Goal: Task Accomplishment & Management: Manage account settings

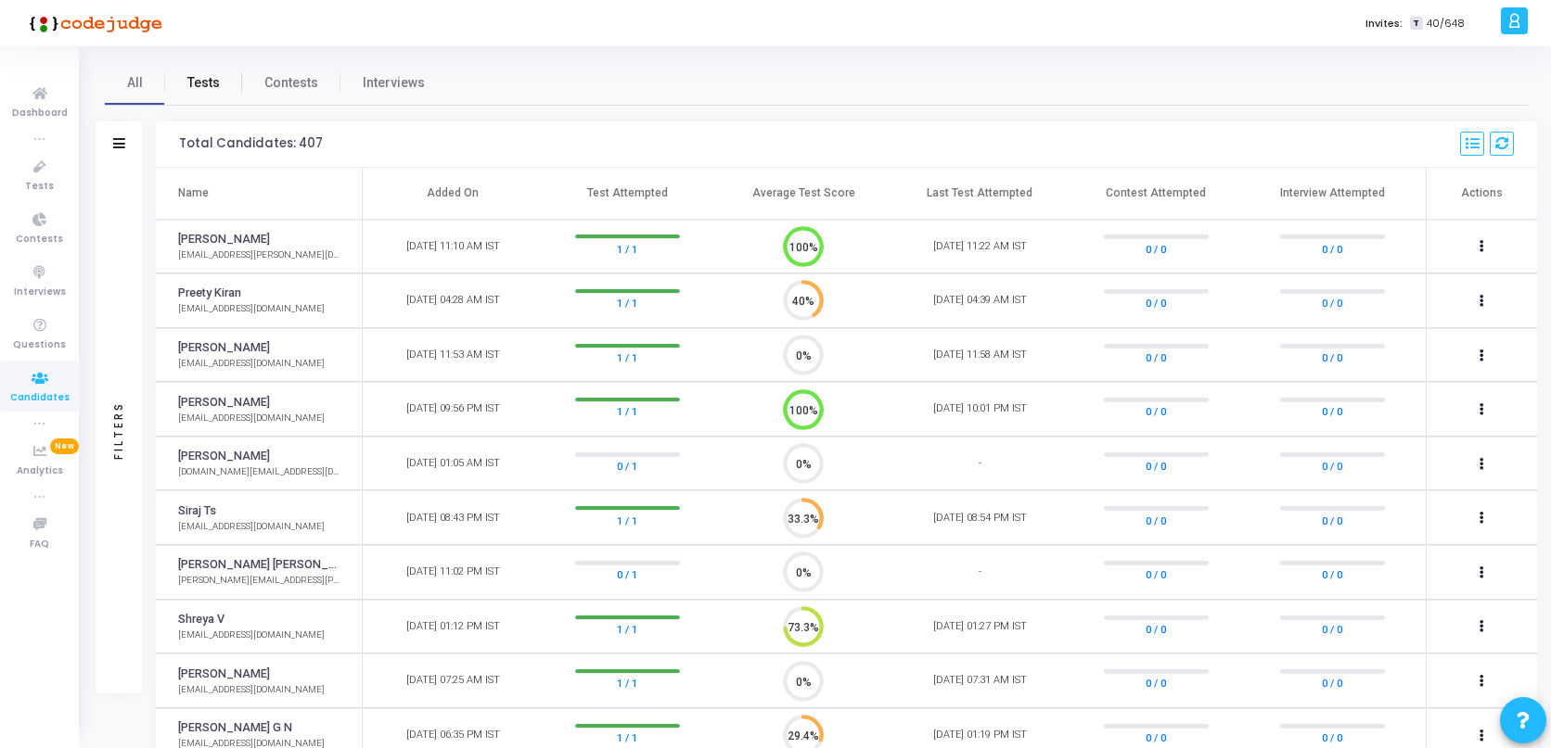
click at [201, 85] on span "Tests" at bounding box center [203, 82] width 32 height 19
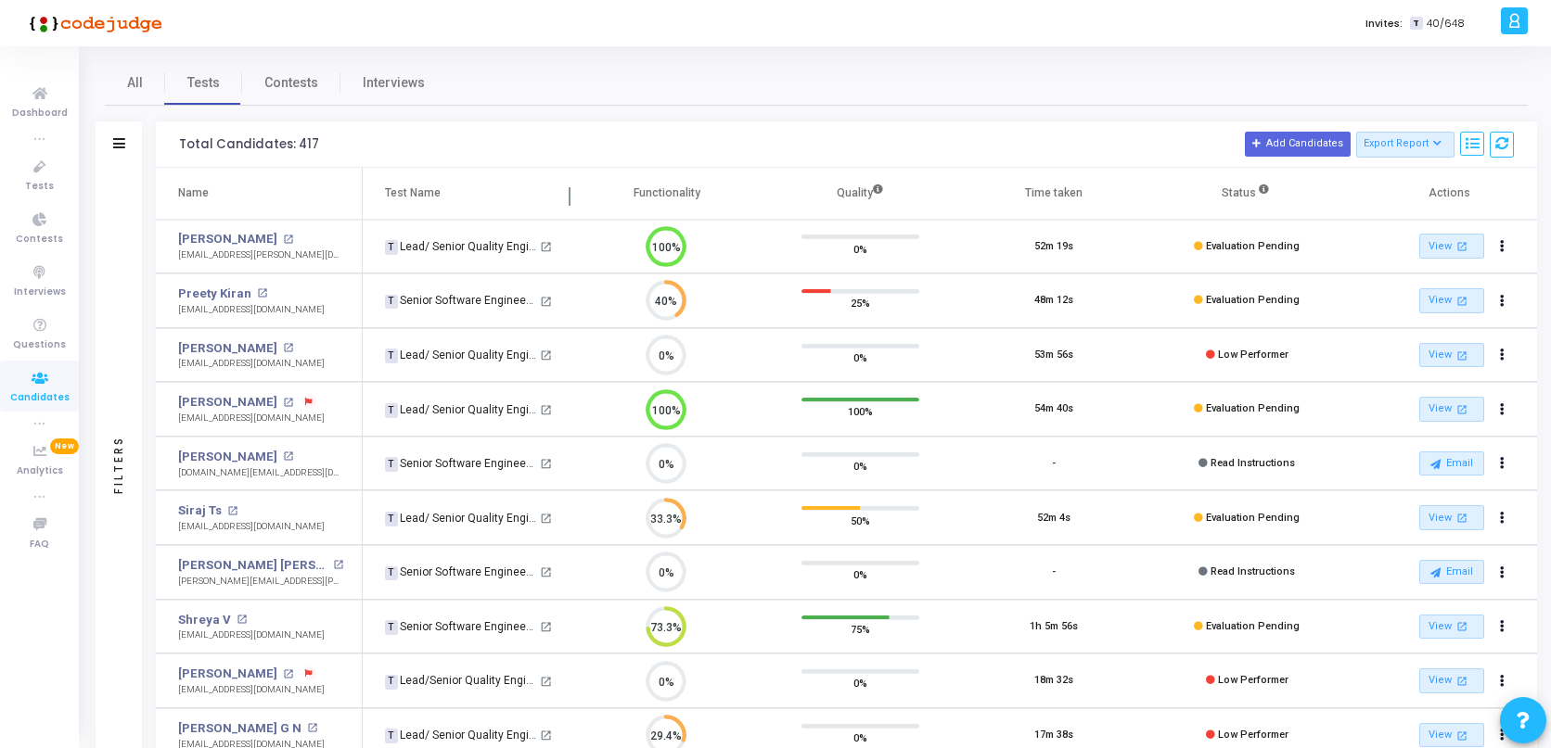
click at [445, 187] on th "Test Name" at bounding box center [466, 194] width 207 height 52
click at [118, 144] on icon at bounding box center [119, 143] width 12 height 10
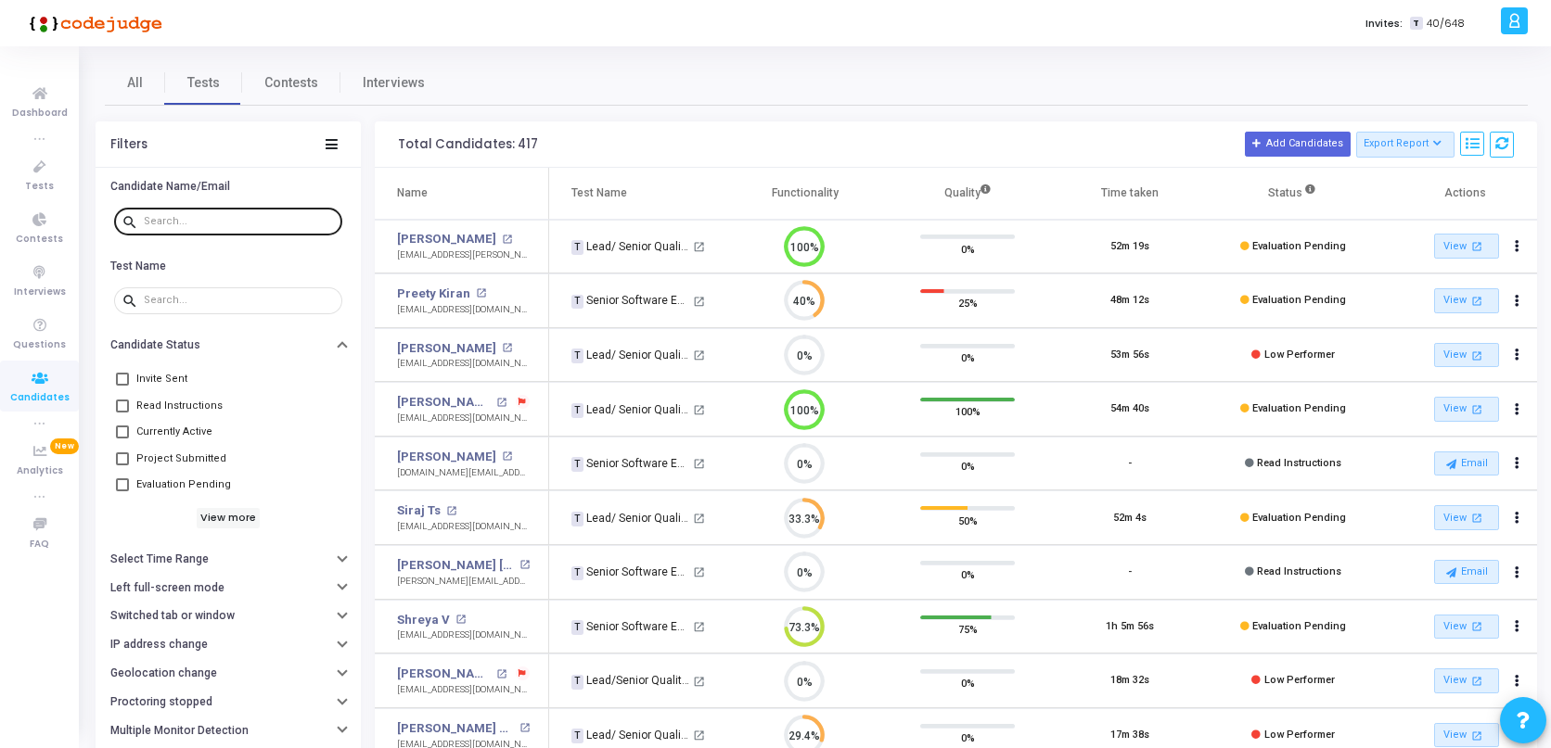
click at [157, 210] on div at bounding box center [239, 221] width 191 height 30
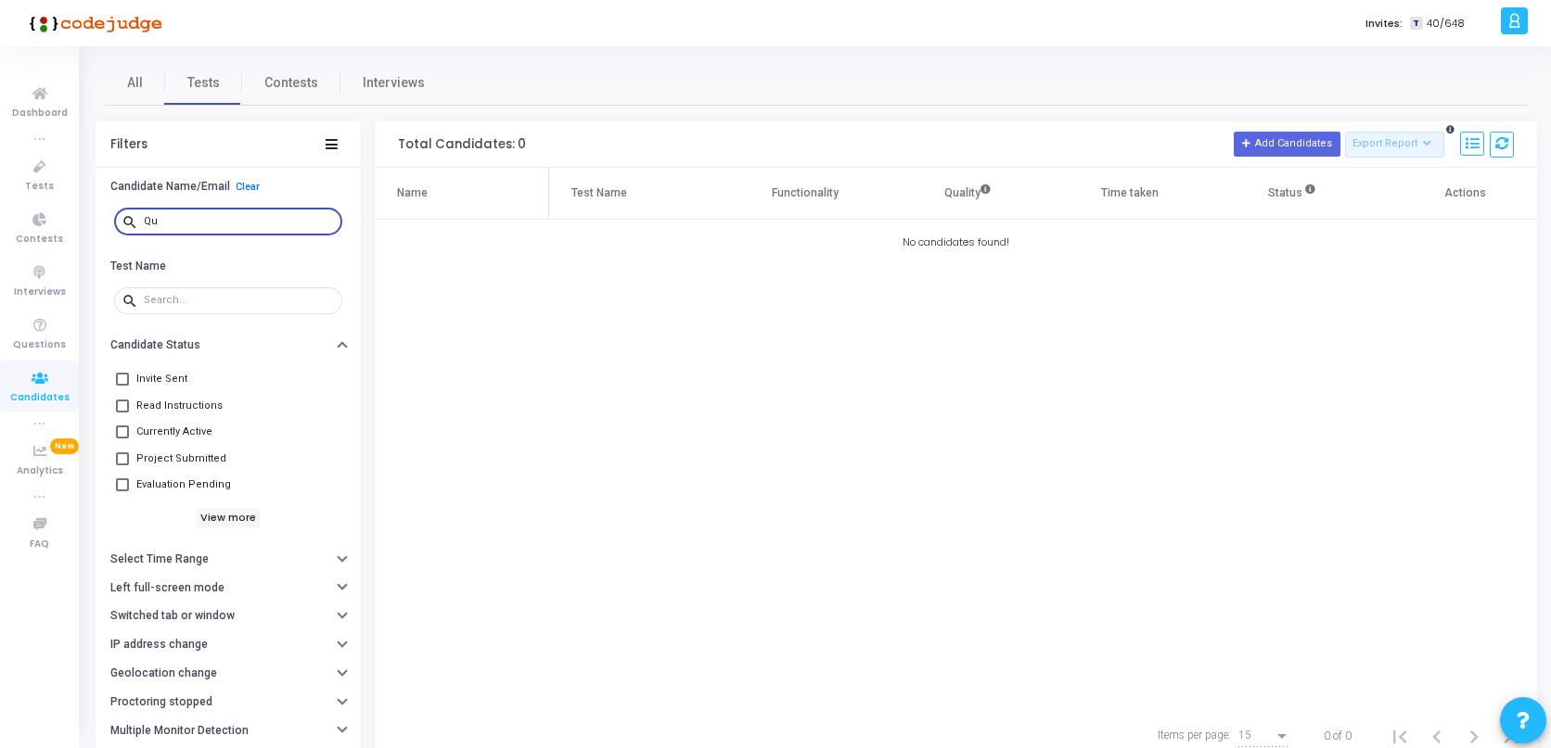
type input "Q"
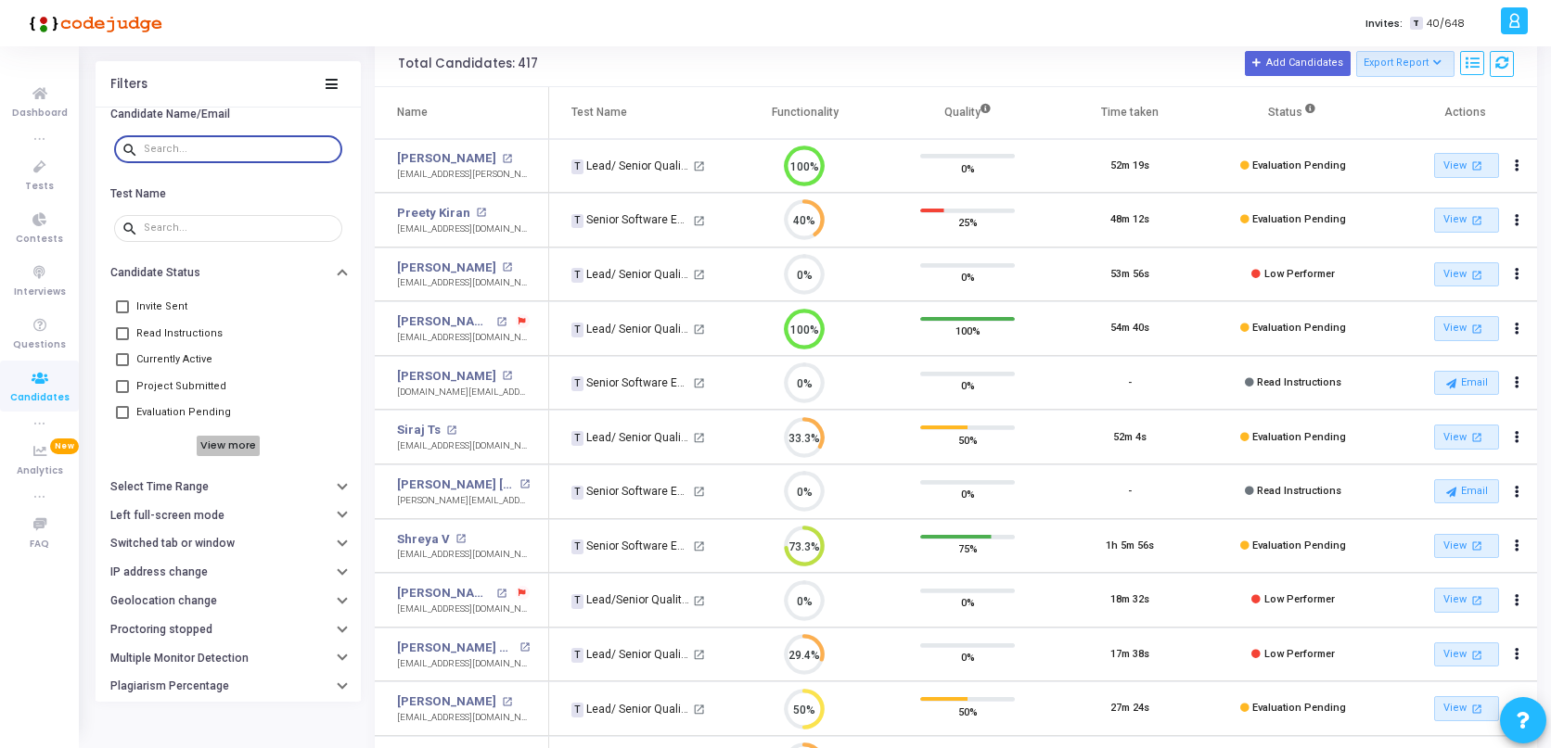
click at [224, 453] on h6 "View more" at bounding box center [229, 446] width 64 height 20
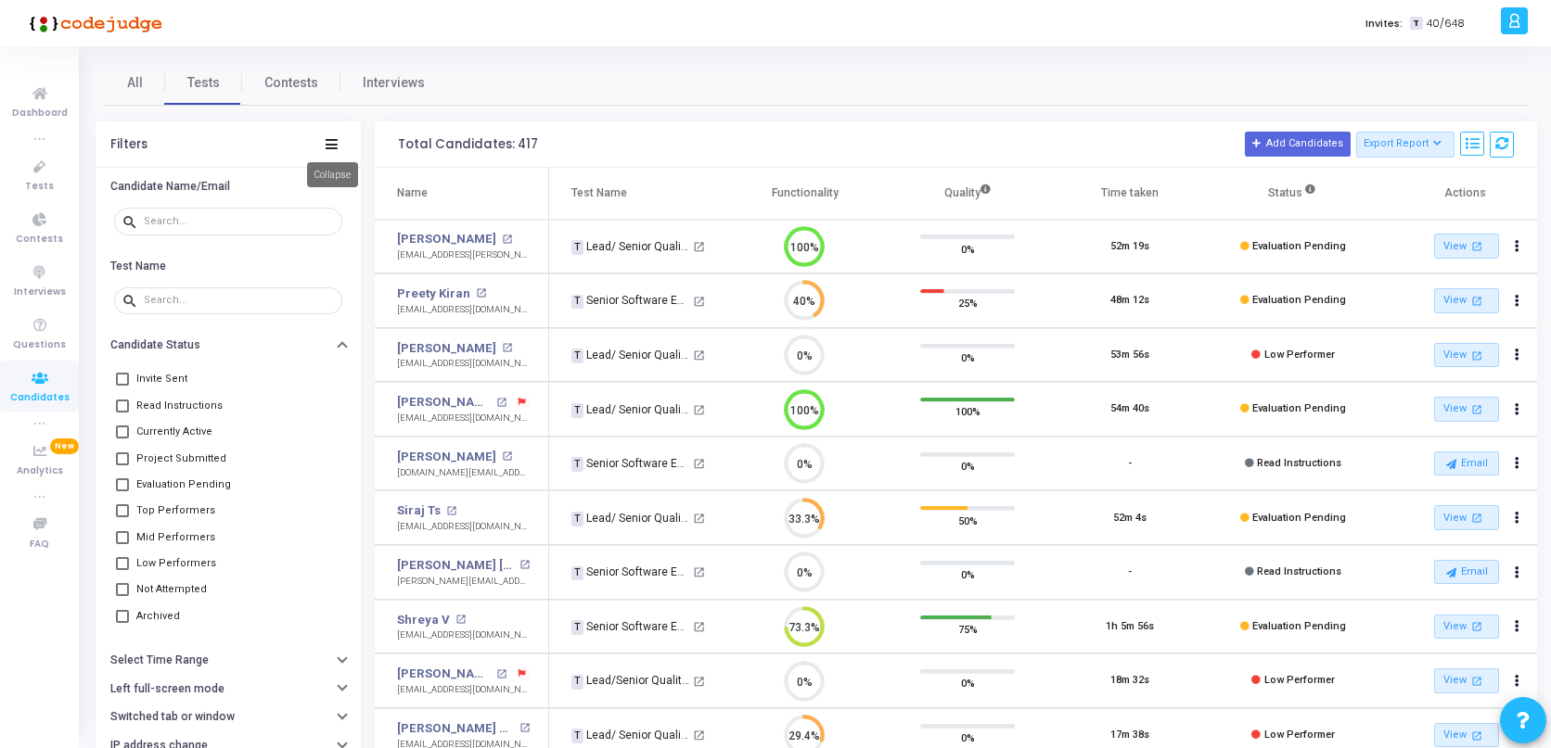
click at [339, 145] on div "Filters" at bounding box center [228, 144] width 265 height 46
click at [331, 145] on icon at bounding box center [332, 144] width 12 height 10
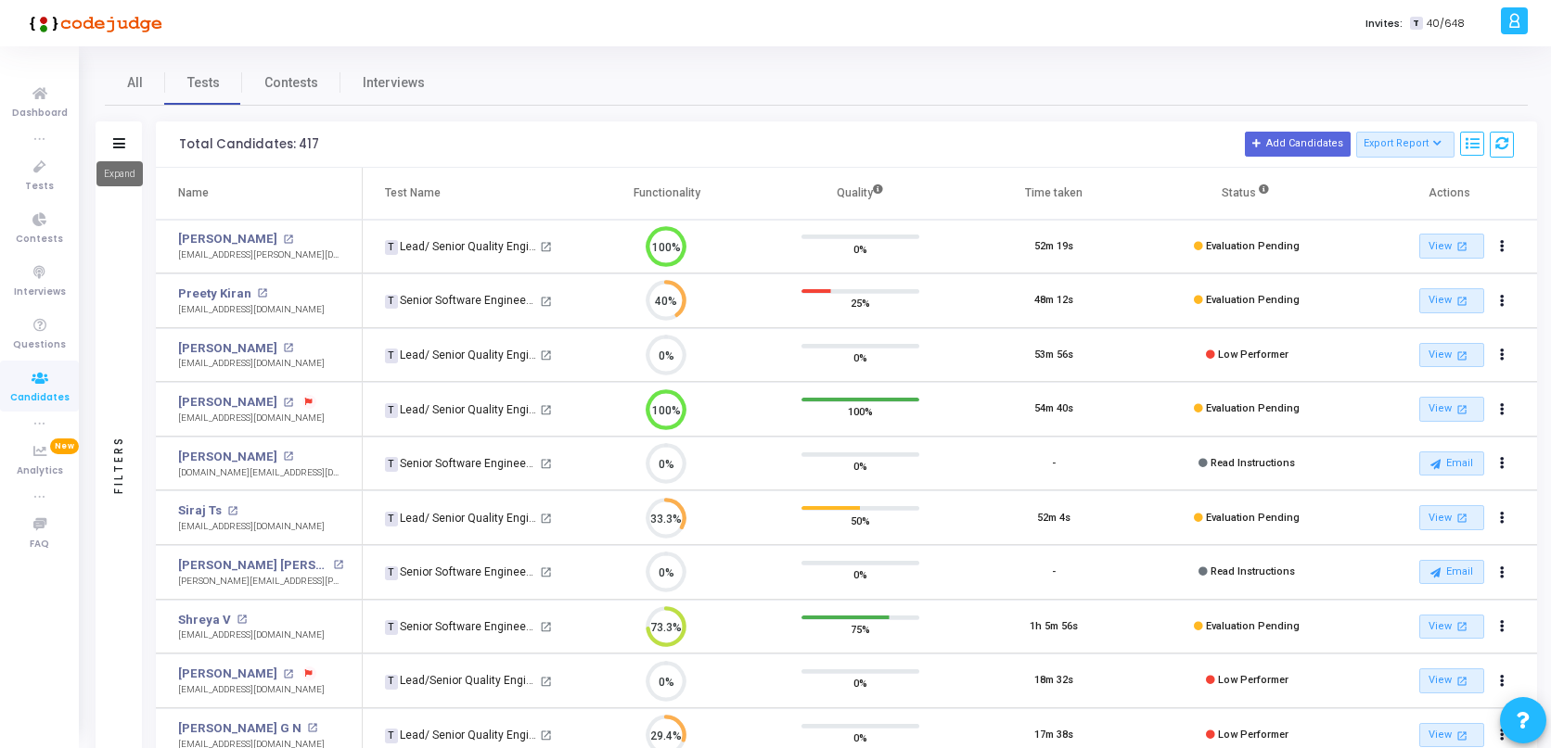
click at [120, 147] on icon at bounding box center [119, 143] width 12 height 10
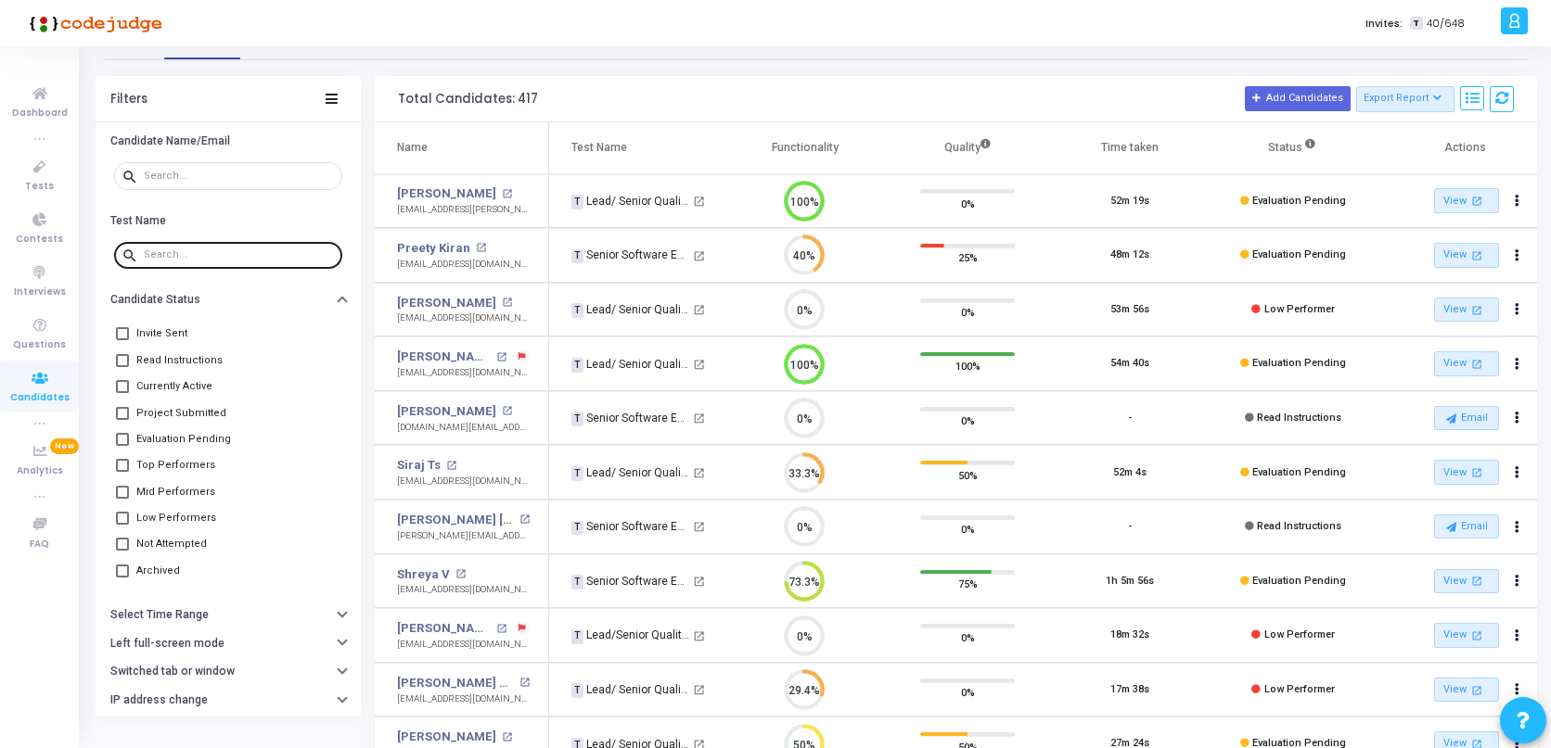
click at [186, 262] on div at bounding box center [239, 254] width 191 height 30
type input "Quality"
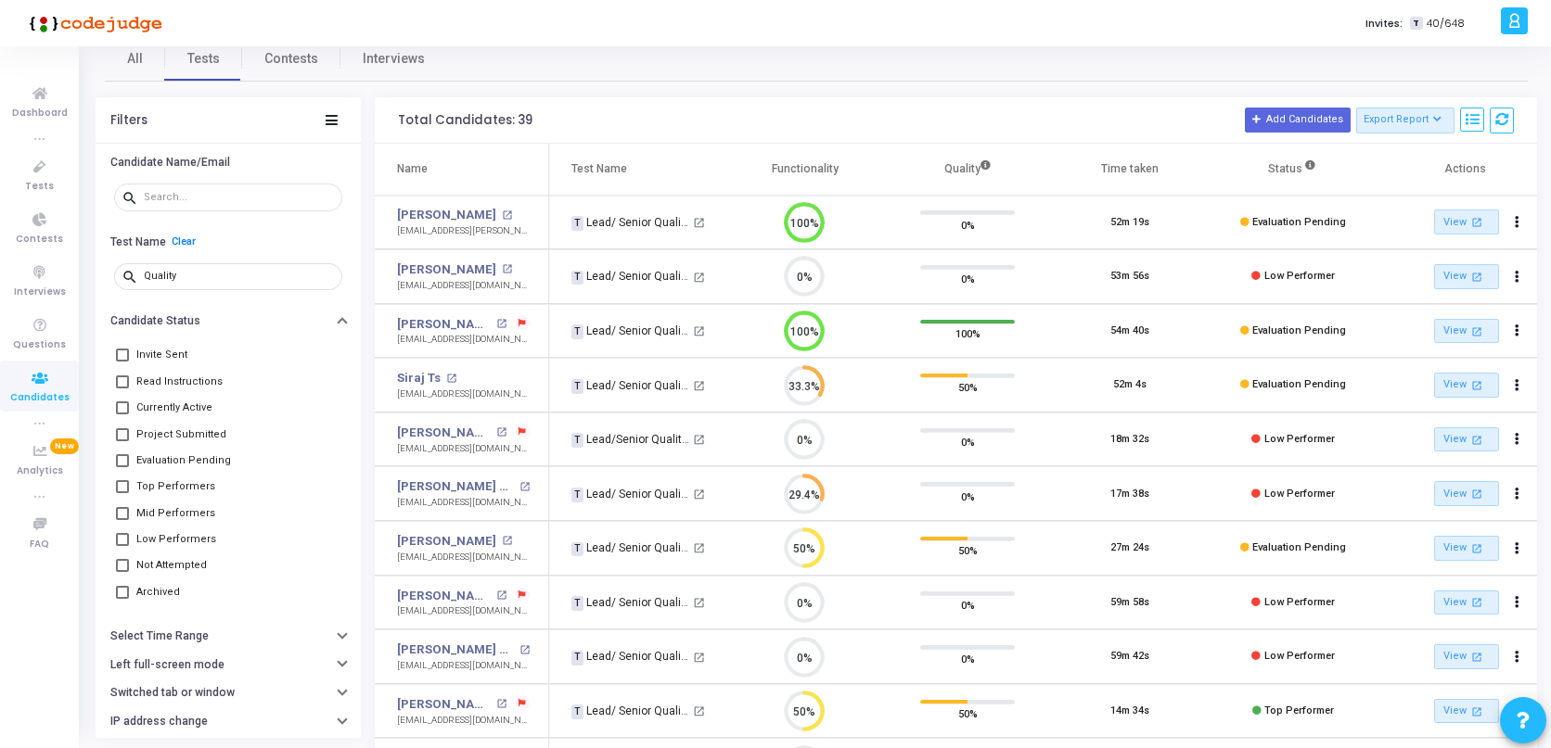
click at [823, 172] on th "Functionality" at bounding box center [804, 170] width 162 height 52
click at [1311, 168] on icon at bounding box center [1310, 165] width 10 height 10
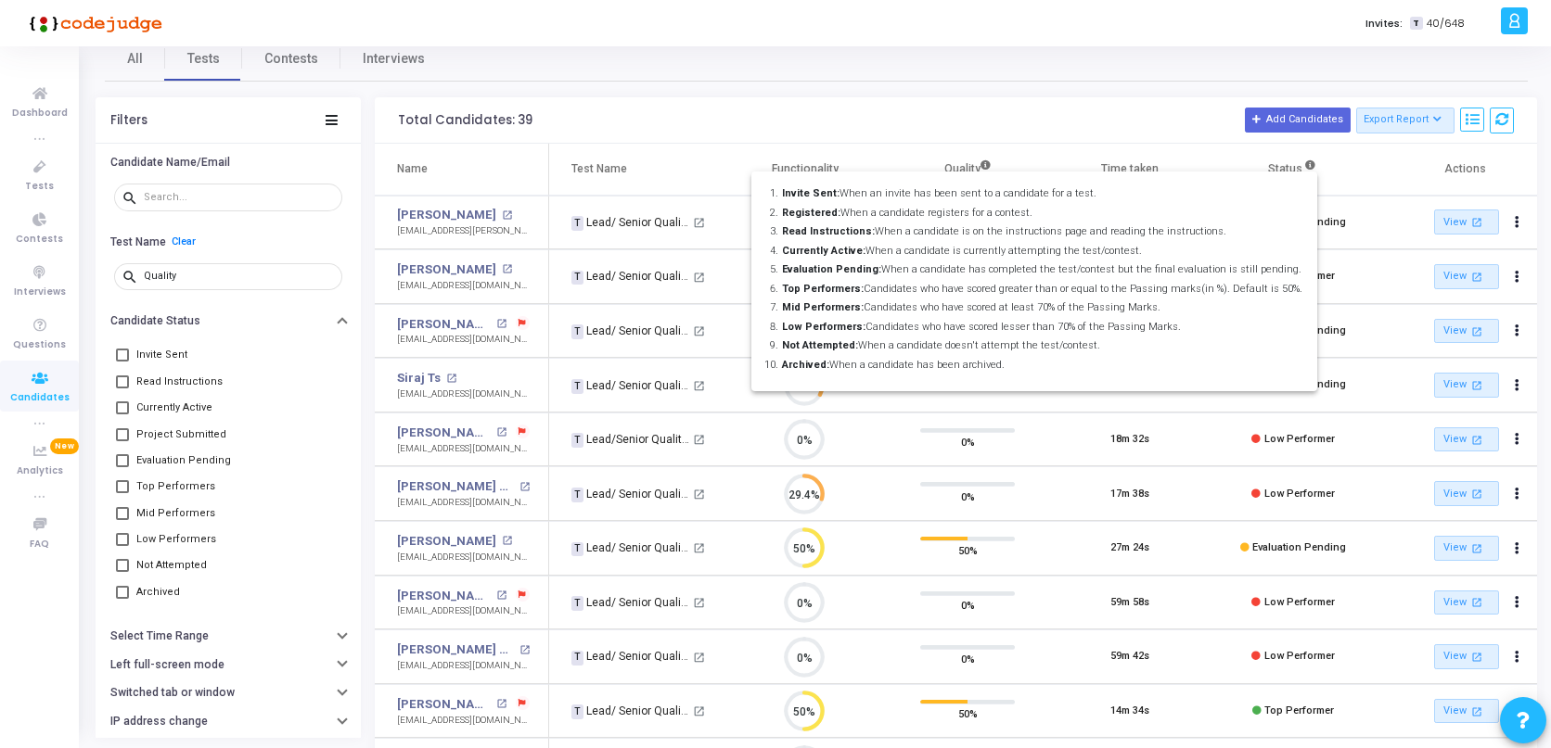
click at [1311, 168] on div at bounding box center [775, 374] width 1551 height 748
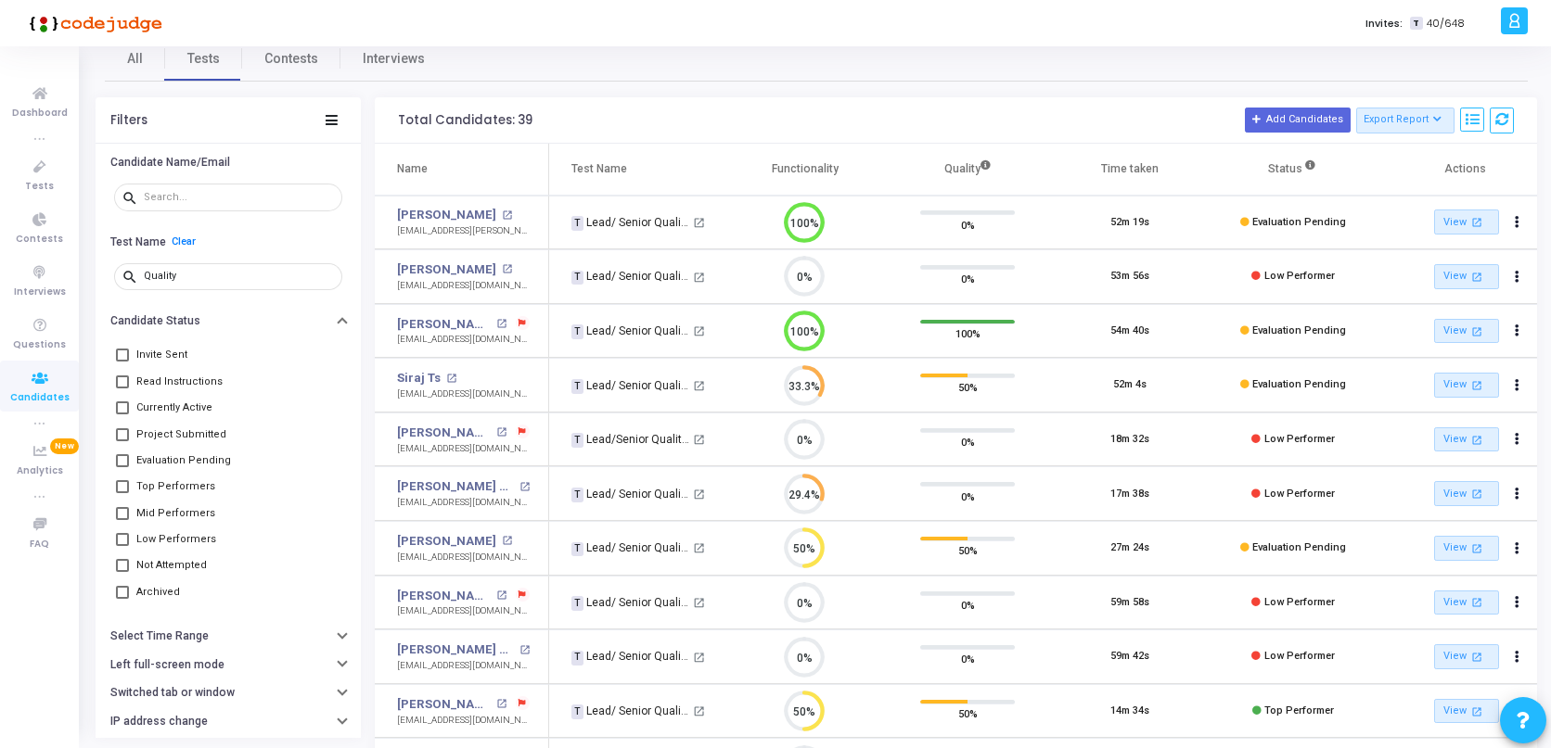
click at [1471, 173] on th "Actions" at bounding box center [1456, 170] width 162 height 52
click at [1524, 226] on button "Actions" at bounding box center [1517, 223] width 26 height 26
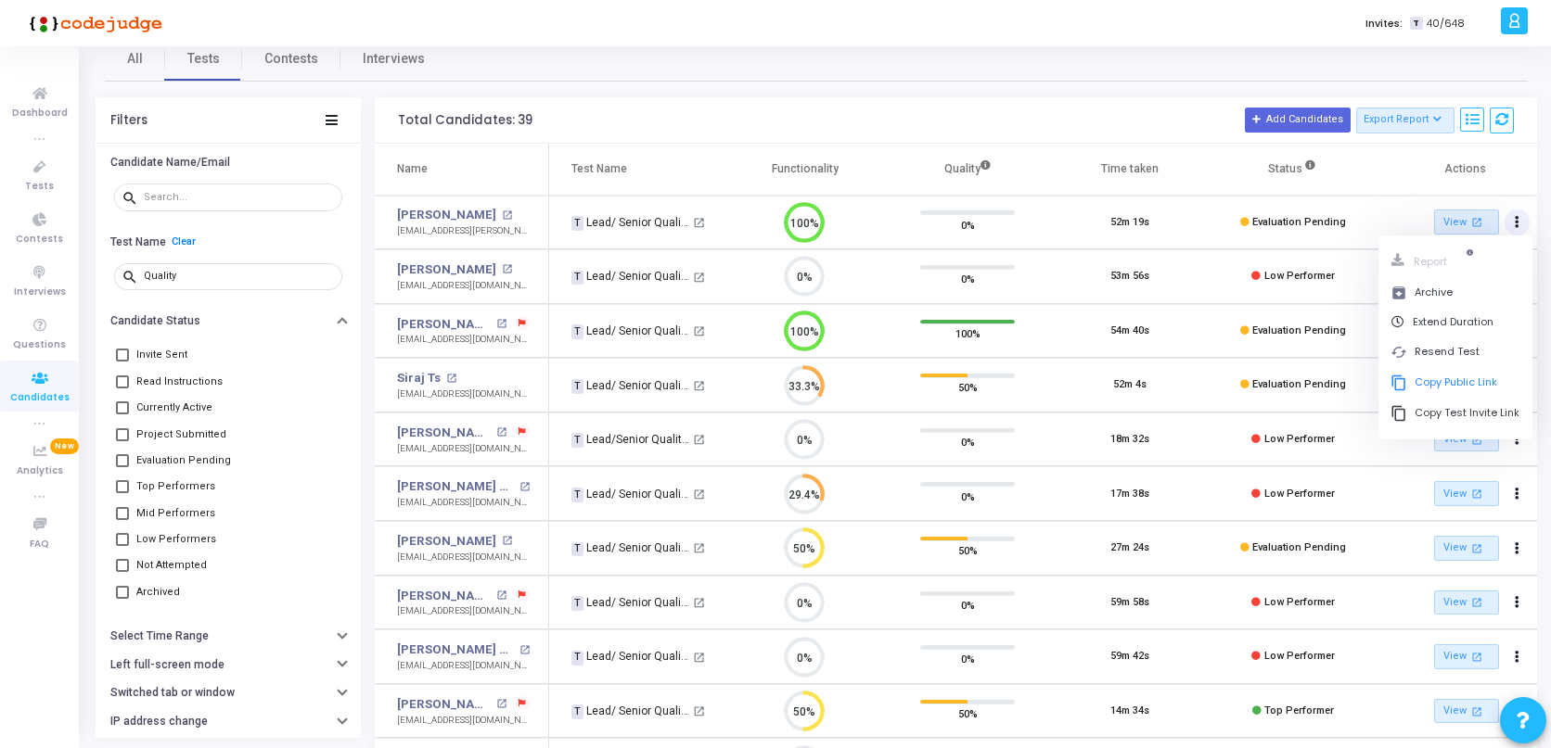
click at [852, 116] on h3 "Total Candidates: 39 Add Candidates Export Report Name Test/Contest Questions F…" at bounding box center [956, 121] width 1116 height 26
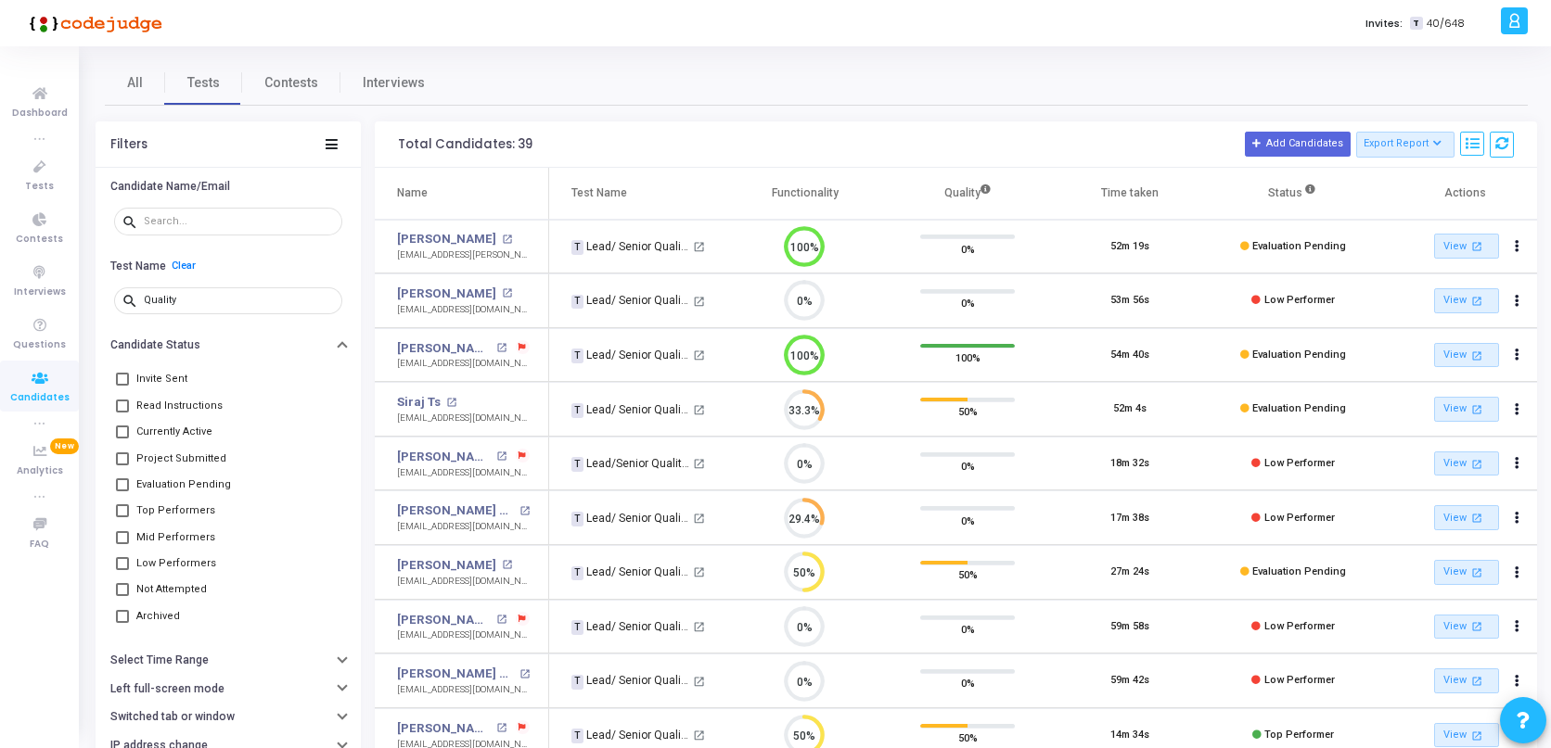
scroll to position [113, 0]
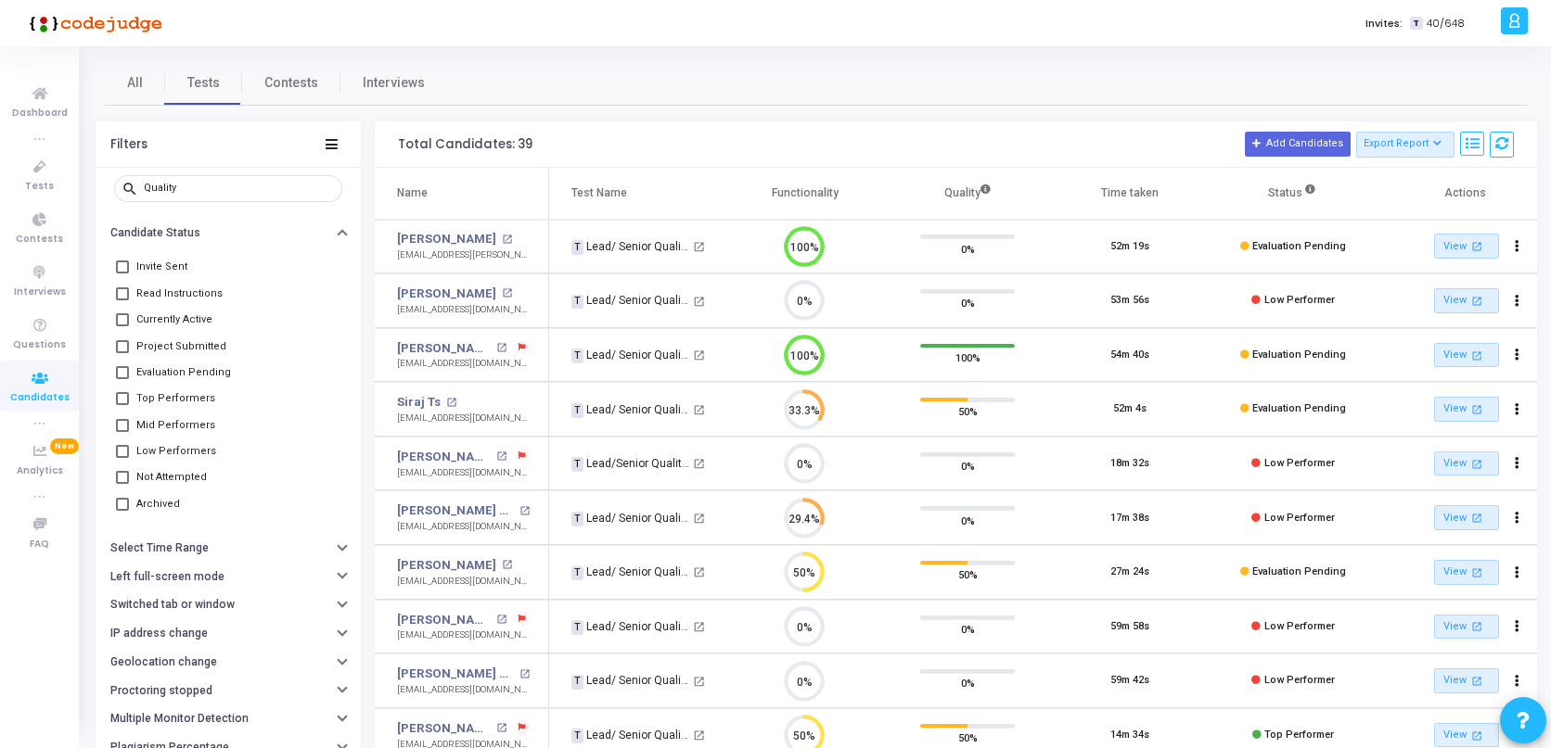
click at [188, 402] on span "Top Performers" at bounding box center [175, 399] width 79 height 22
click at [122, 405] on input "Top Performers" at bounding box center [121, 405] width 1 height 1
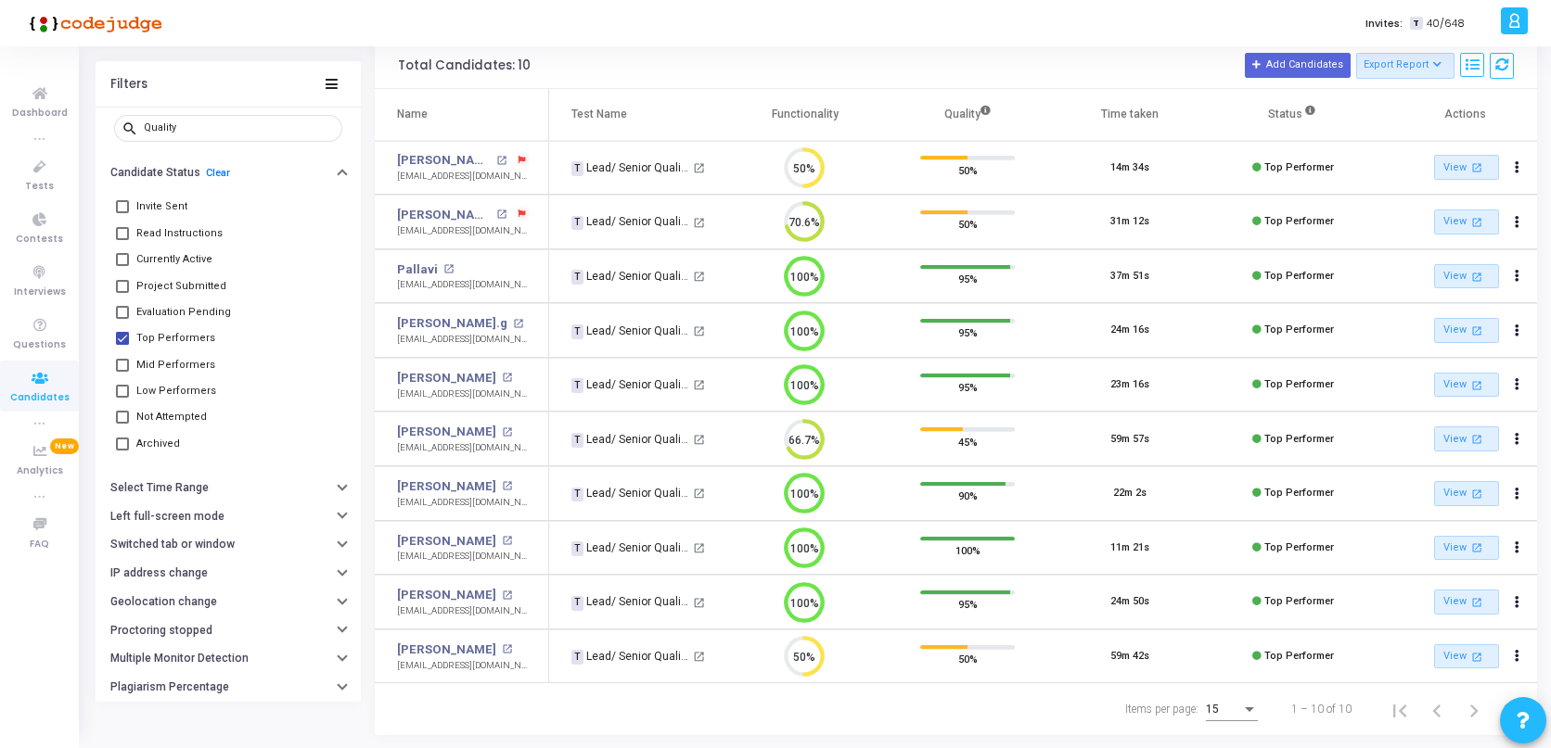
scroll to position [114, 0]
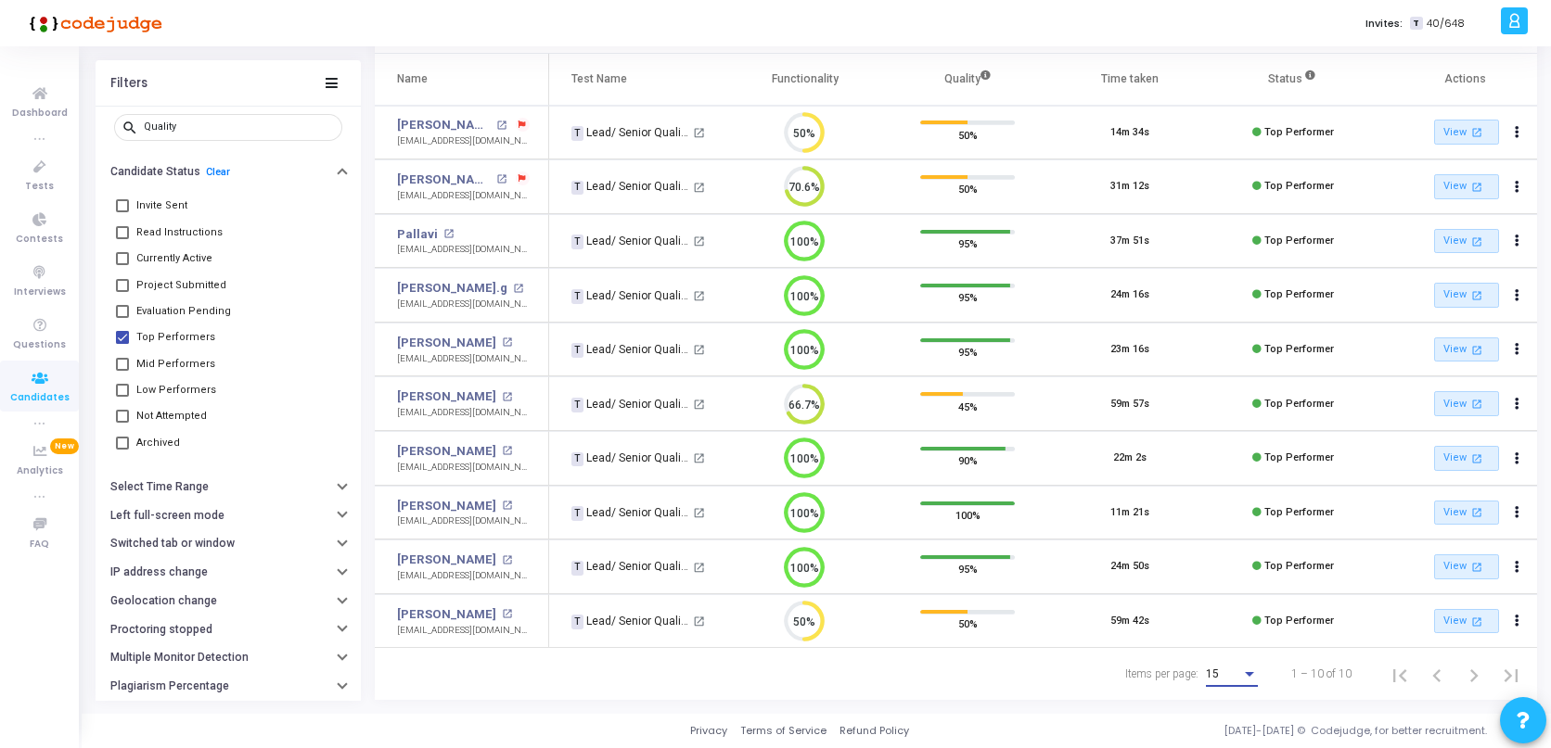
click at [1243, 677] on div "Items per page:" at bounding box center [1249, 675] width 17 height 15
click at [1242, 663] on span "50" at bounding box center [1234, 664] width 52 height 33
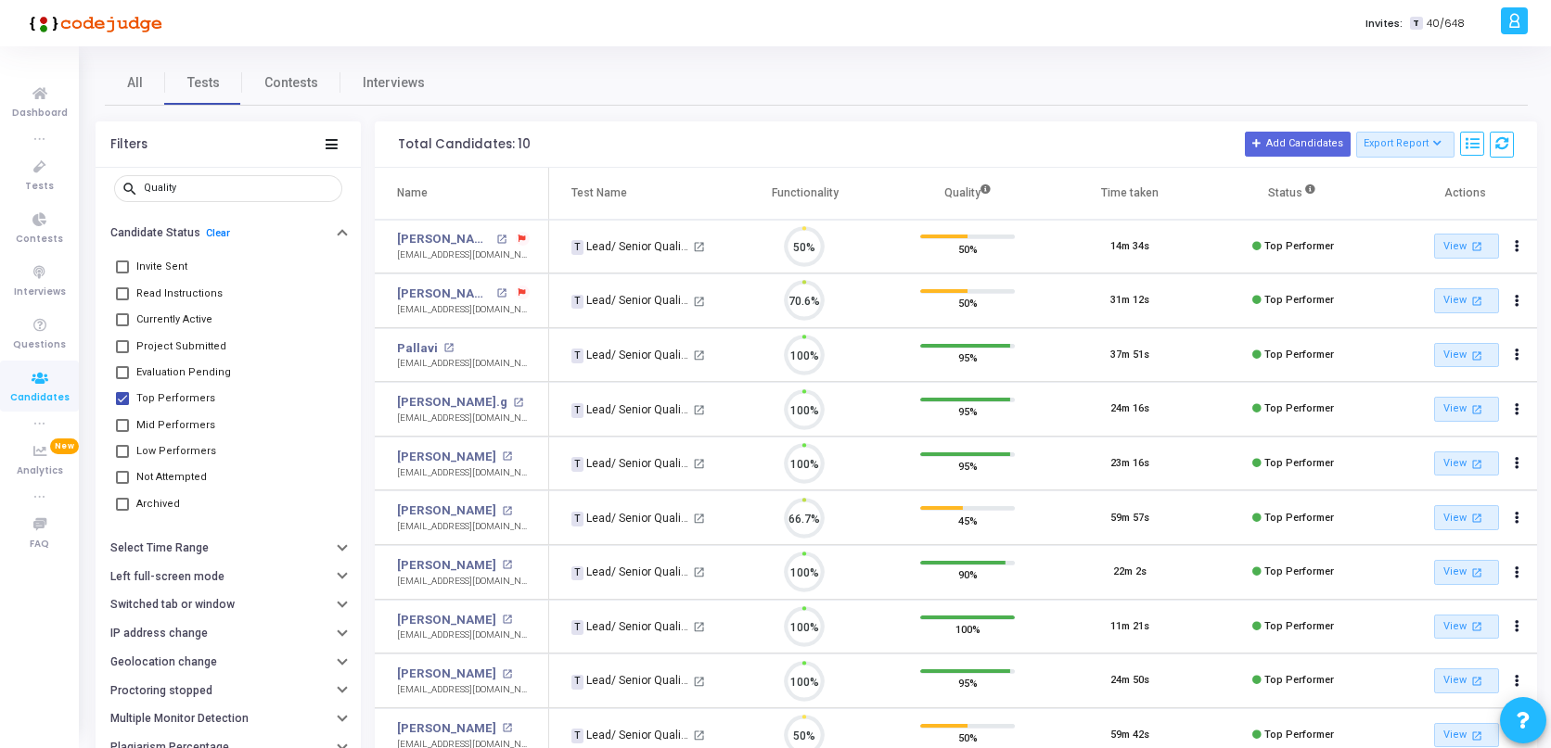
scroll to position [39, 47]
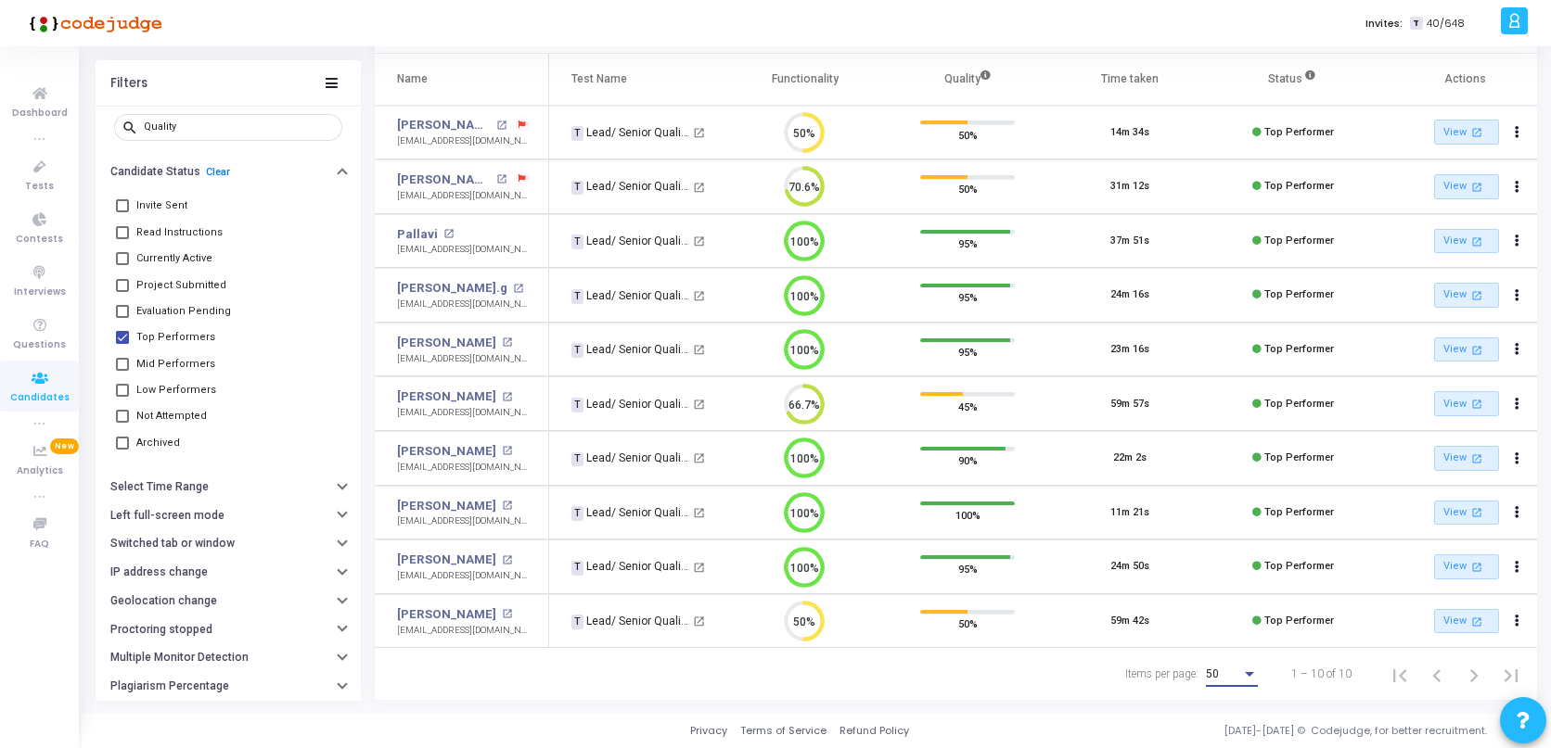
click at [168, 337] on span "Top Performers" at bounding box center [175, 337] width 79 height 22
click at [122, 344] on input "Top Performers" at bounding box center [121, 344] width 1 height 1
checkbox input "false"
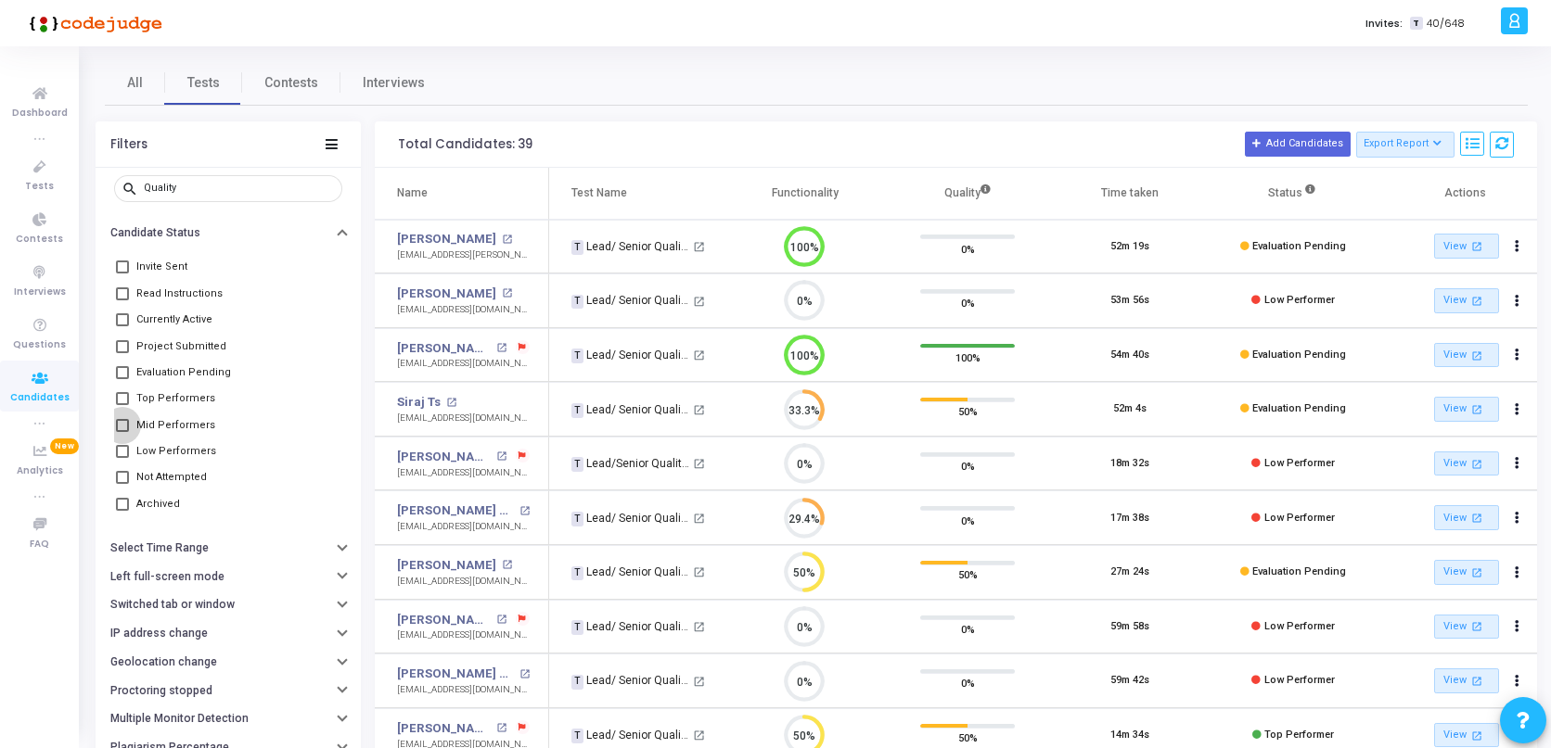
click at [157, 427] on span "Mid Performers" at bounding box center [175, 426] width 79 height 22
click at [122, 432] on input "Mid Performers" at bounding box center [121, 432] width 1 height 1
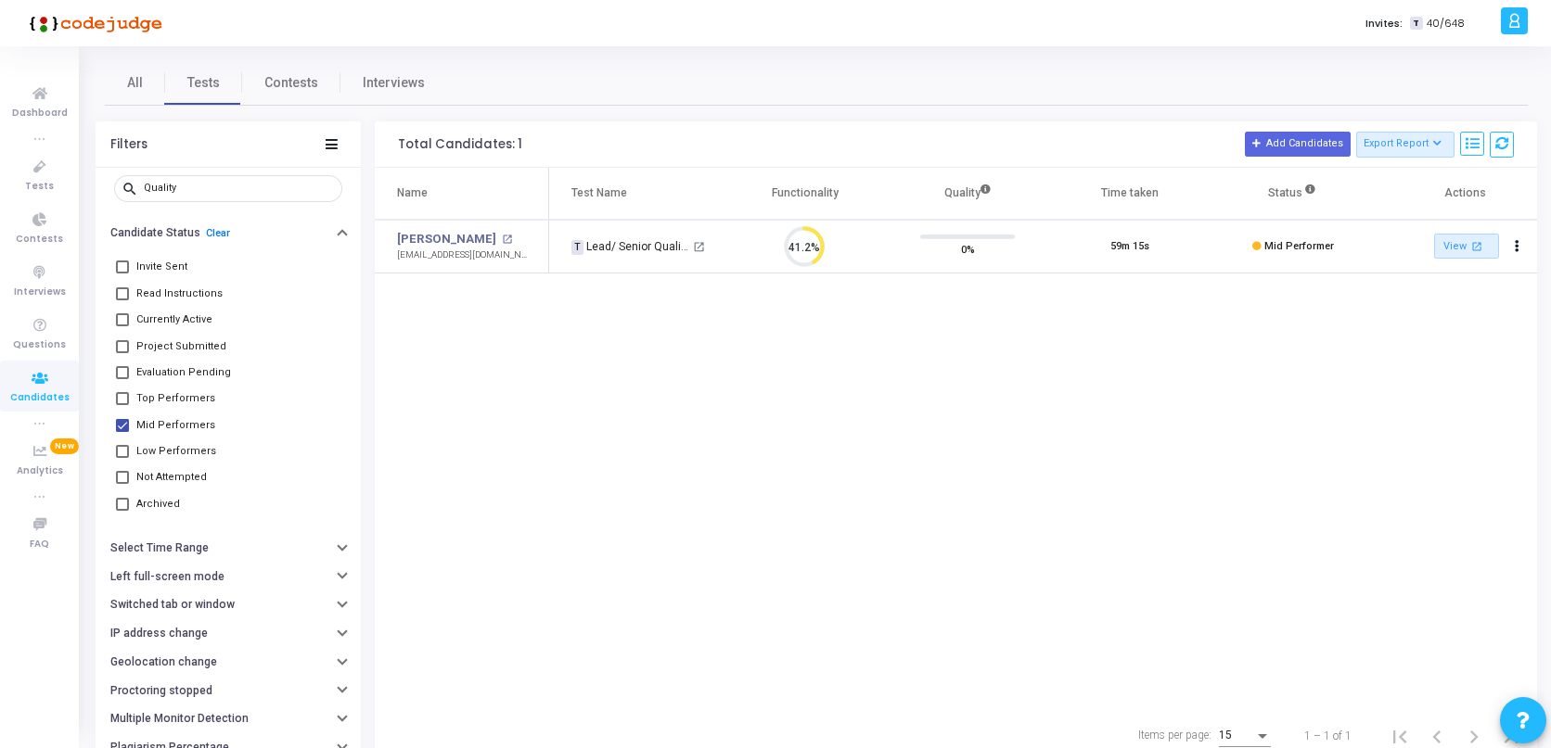
click at [157, 427] on span "Mid Performers" at bounding box center [175, 426] width 79 height 22
click at [122, 432] on input "Mid Performers" at bounding box center [121, 432] width 1 height 1
checkbox input "false"
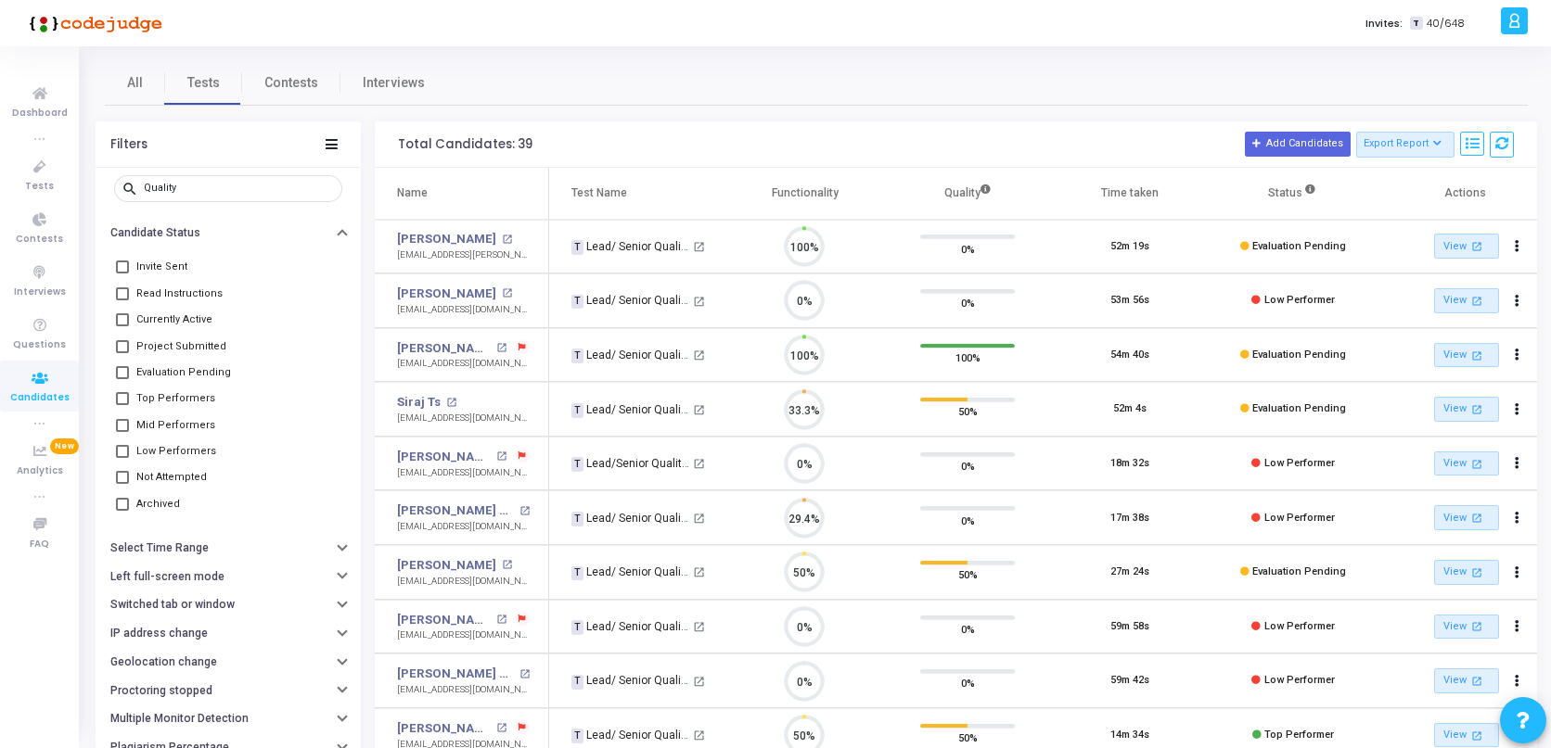
click at [156, 447] on span "Low Performers" at bounding box center [176, 452] width 80 height 22
click at [122, 458] on input "Low Performers" at bounding box center [121, 458] width 1 height 1
checkbox input "true"
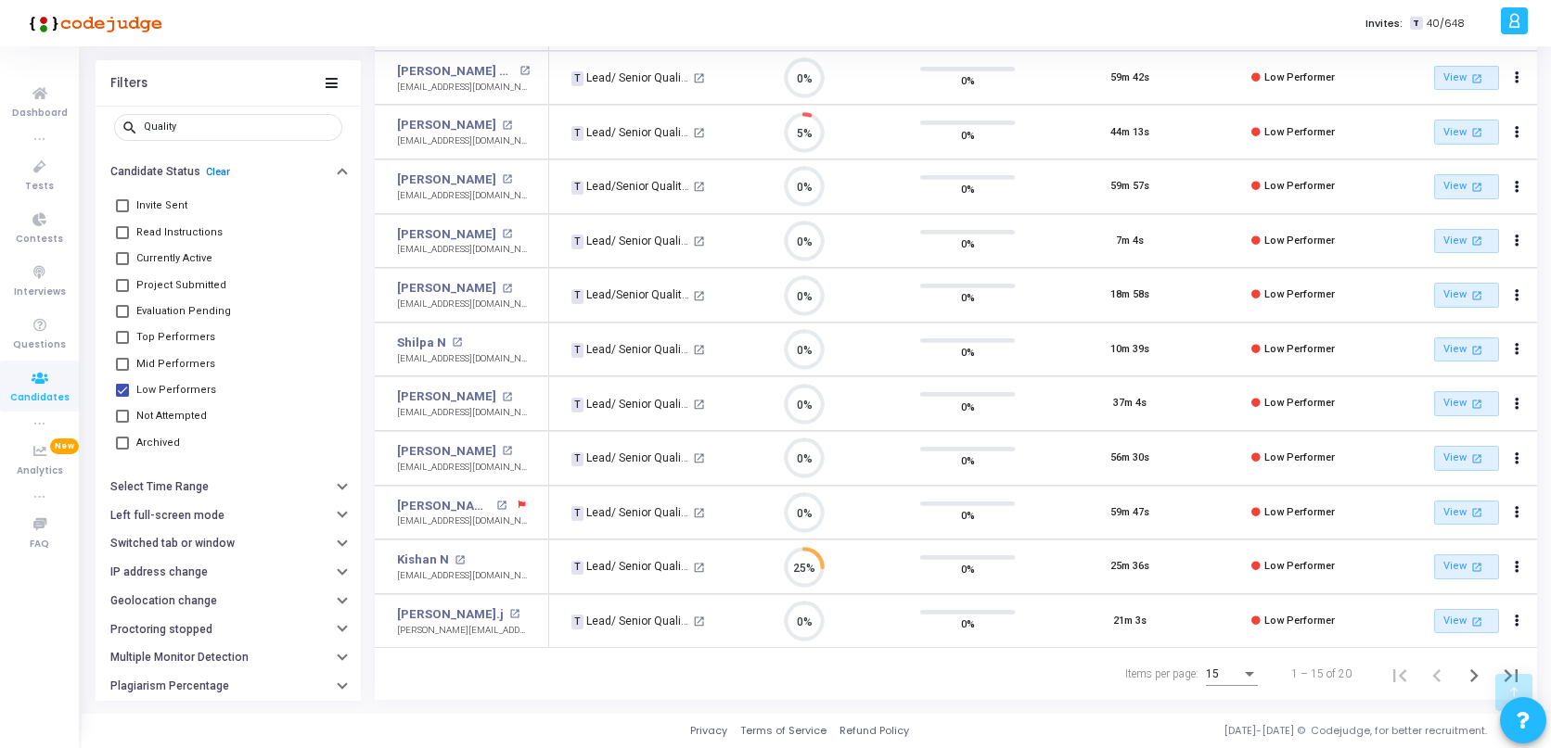
click at [1242, 666] on div "15" at bounding box center [1232, 671] width 52 height 32
click at [1242, 666] on span "50" at bounding box center [1234, 664] width 52 height 33
